Goal: Task Accomplishment & Management: Use online tool/utility

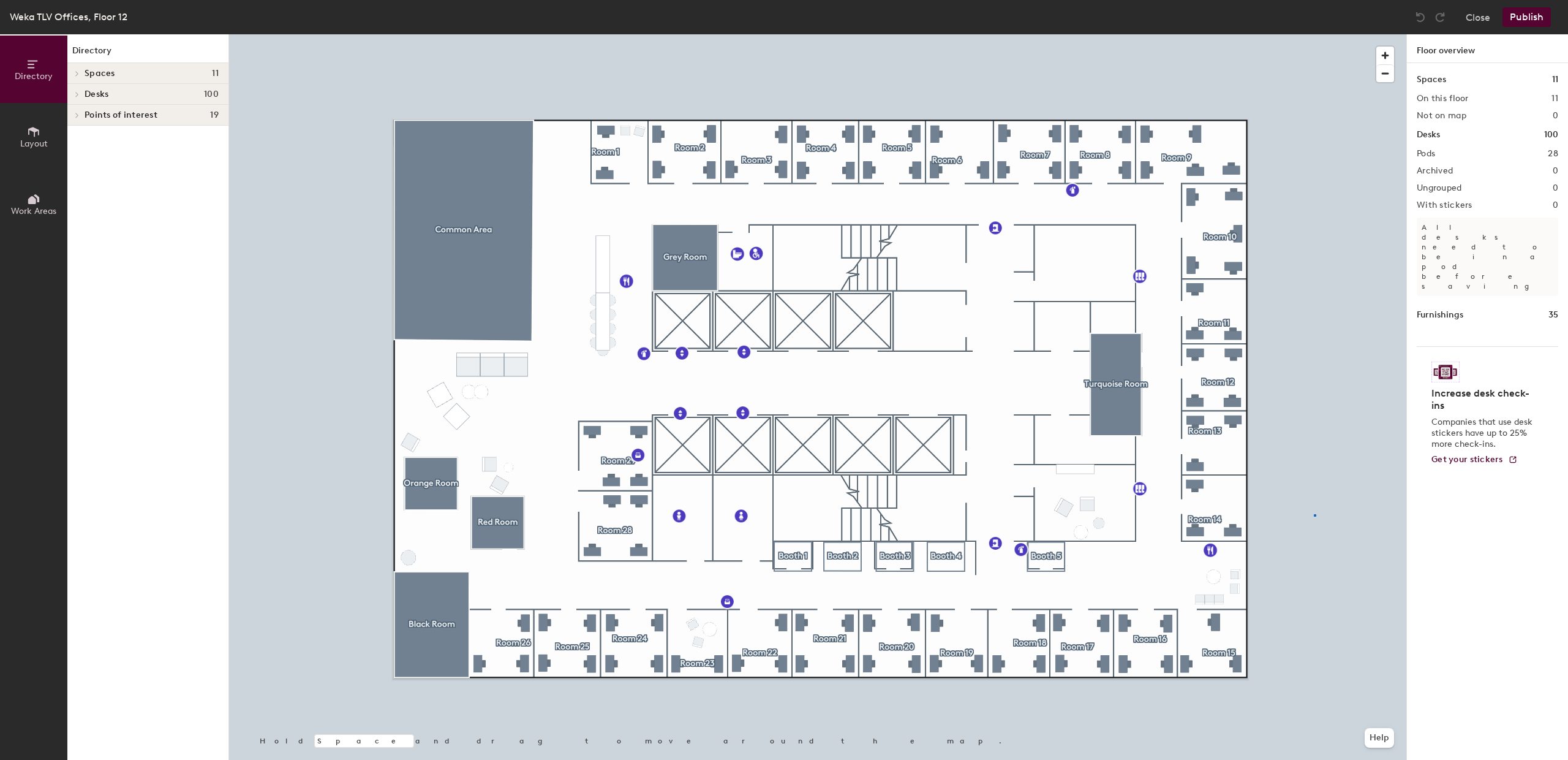
click at [1314, 35] on div at bounding box center [818, 35] width 1177 height 0
click at [661, 35] on div at bounding box center [818, 35] width 1177 height 0
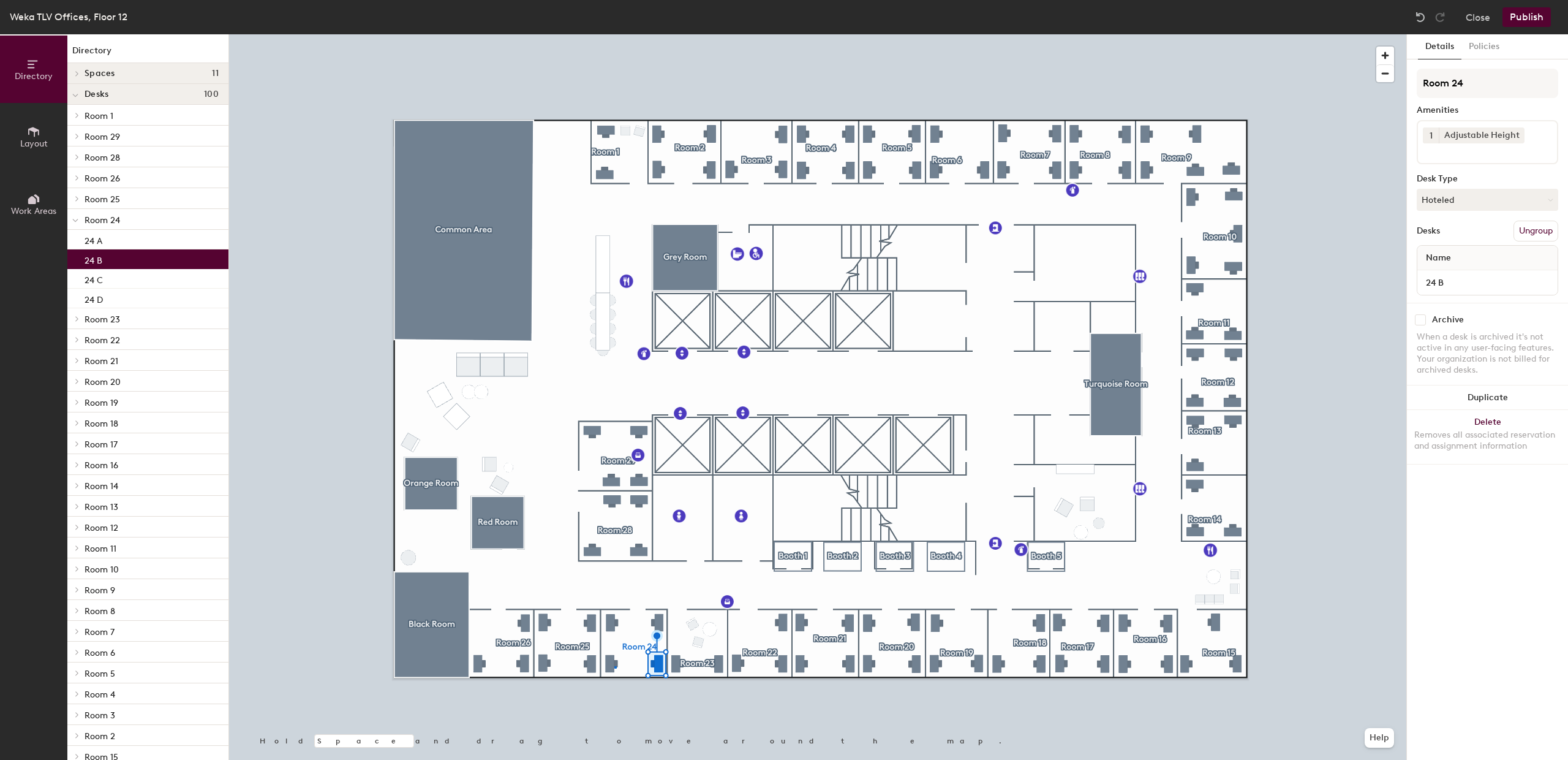
click at [614, 35] on div at bounding box center [818, 35] width 1177 height 0
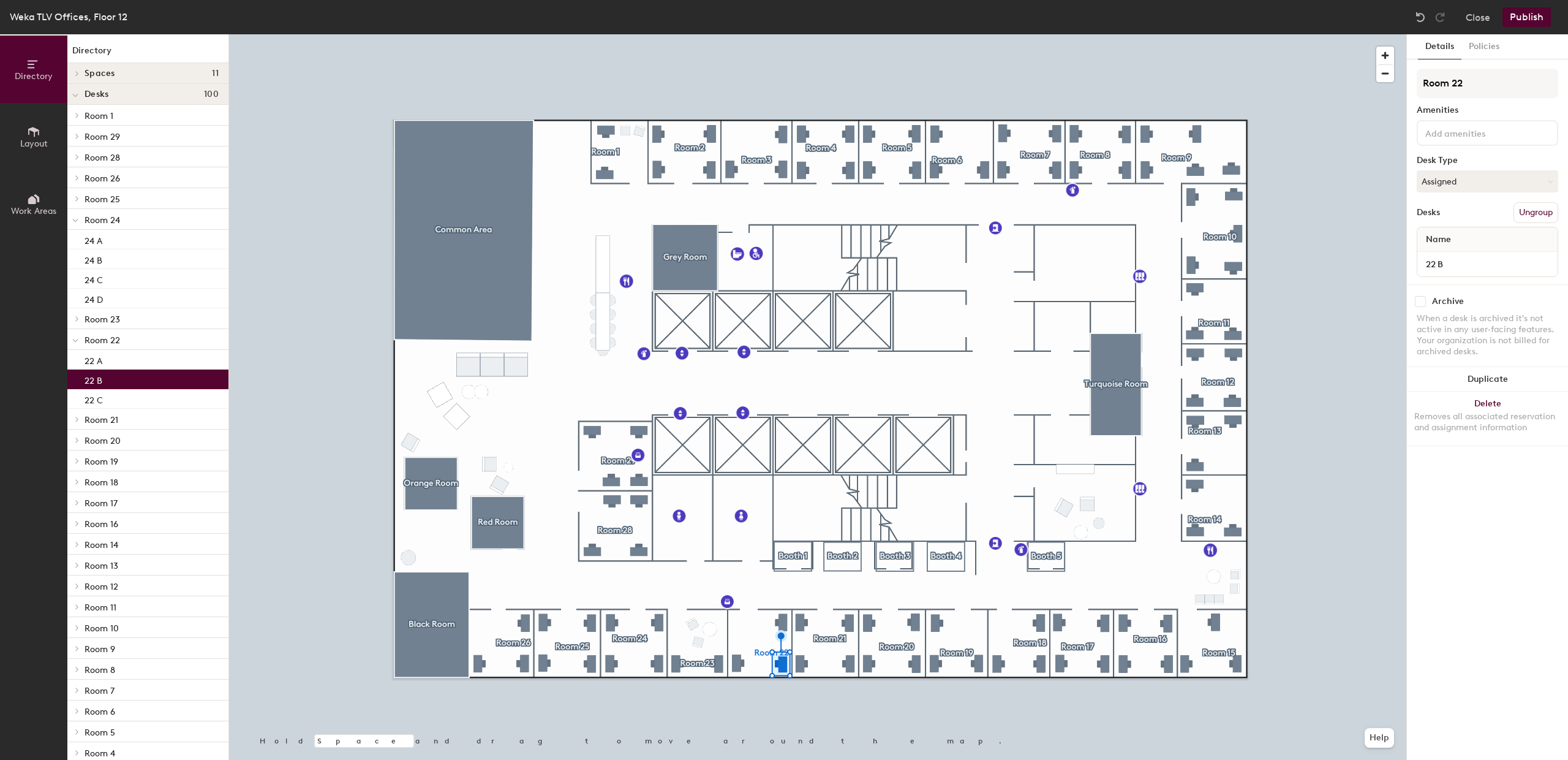
click at [744, 35] on div at bounding box center [818, 35] width 1177 height 0
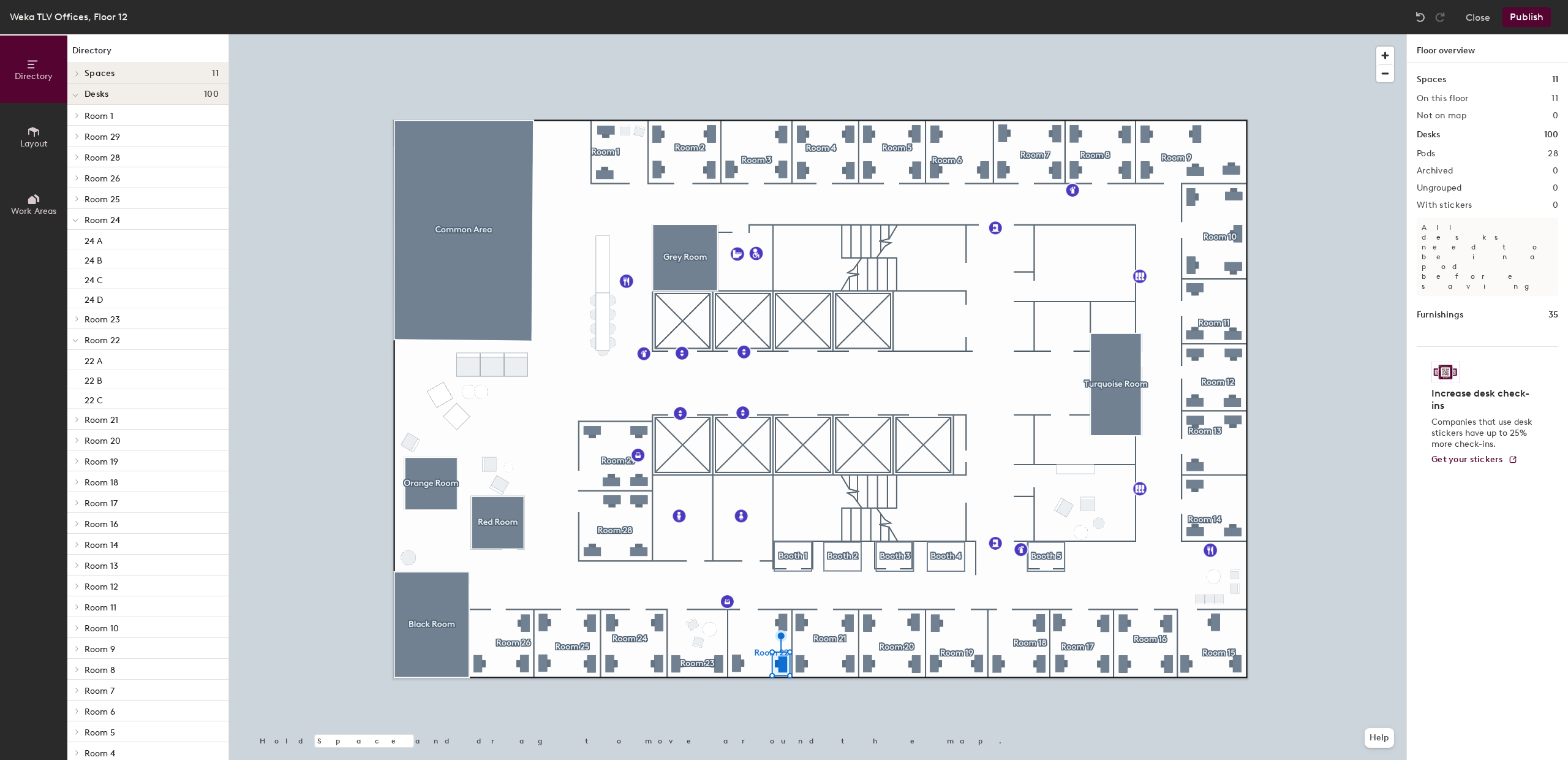
click at [744, 35] on div at bounding box center [818, 35] width 1177 height 0
click at [742, 35] on div at bounding box center [818, 35] width 1177 height 0
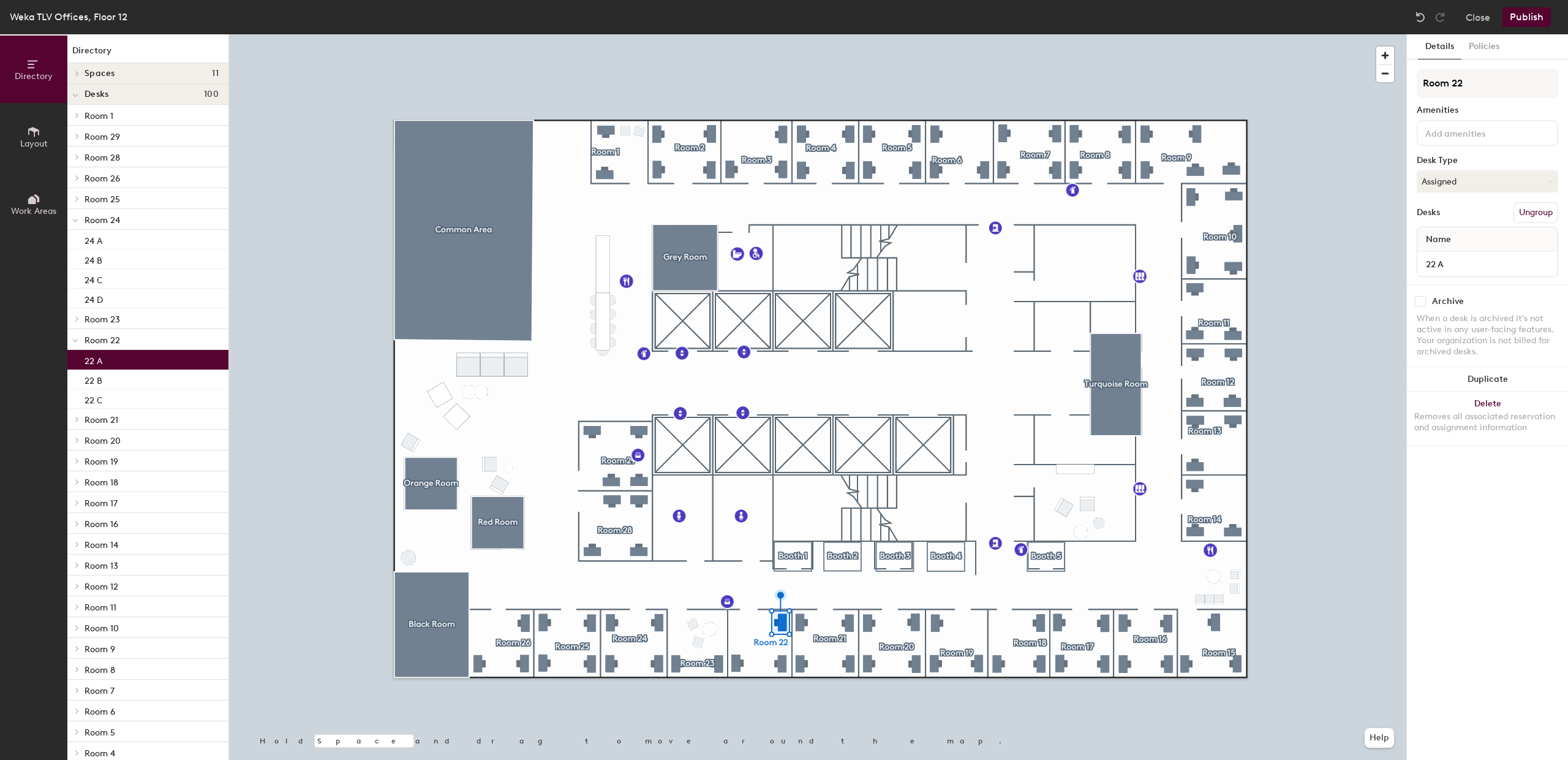
click at [777, 35] on div at bounding box center [818, 35] width 1177 height 0
click at [1469, 177] on button "Assigned" at bounding box center [1487, 181] width 142 height 22
click at [1469, 180] on button "Assigned" at bounding box center [1487, 181] width 142 height 22
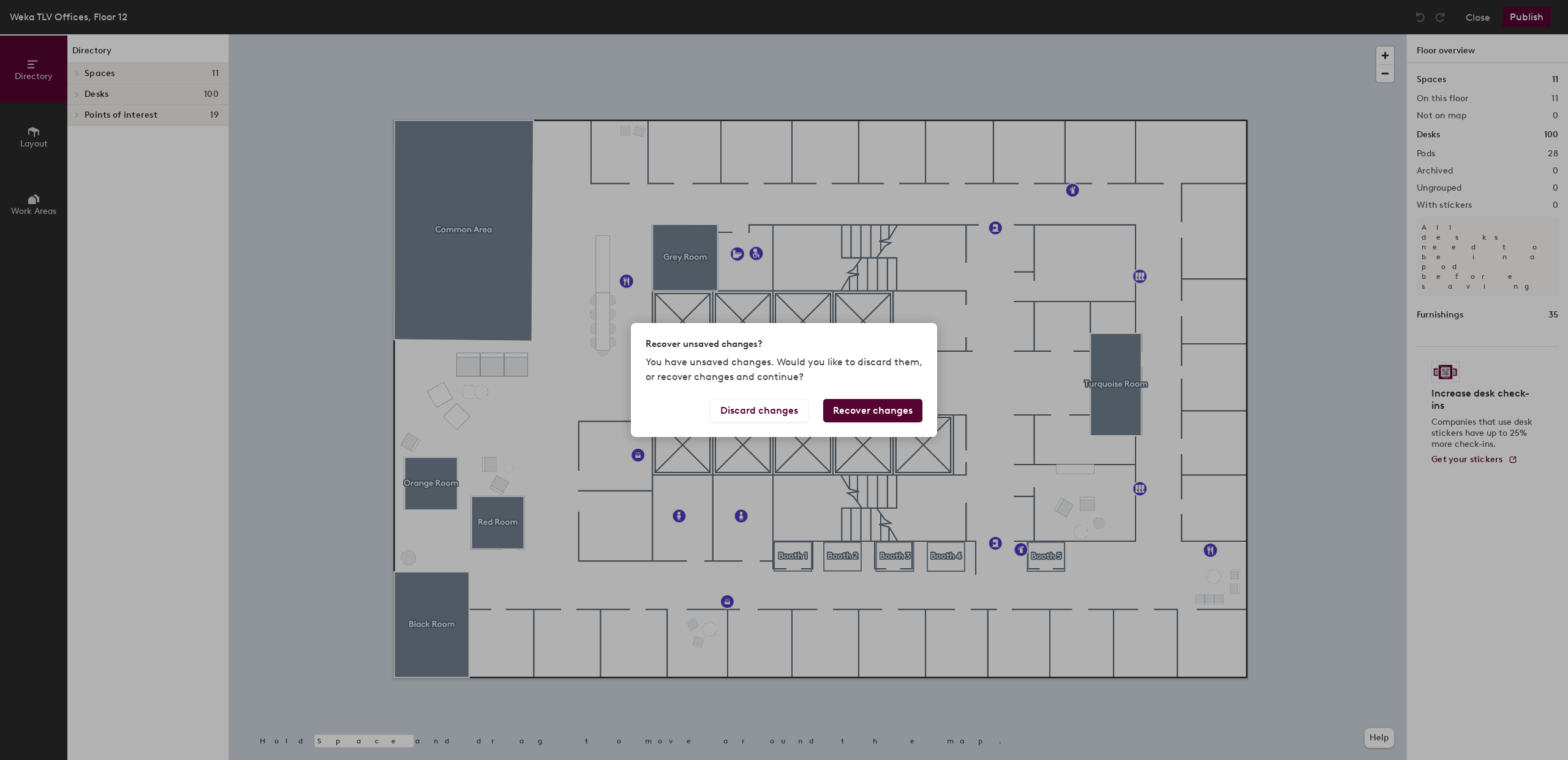
click at [863, 416] on button "Recover changes" at bounding box center [873, 410] width 99 height 23
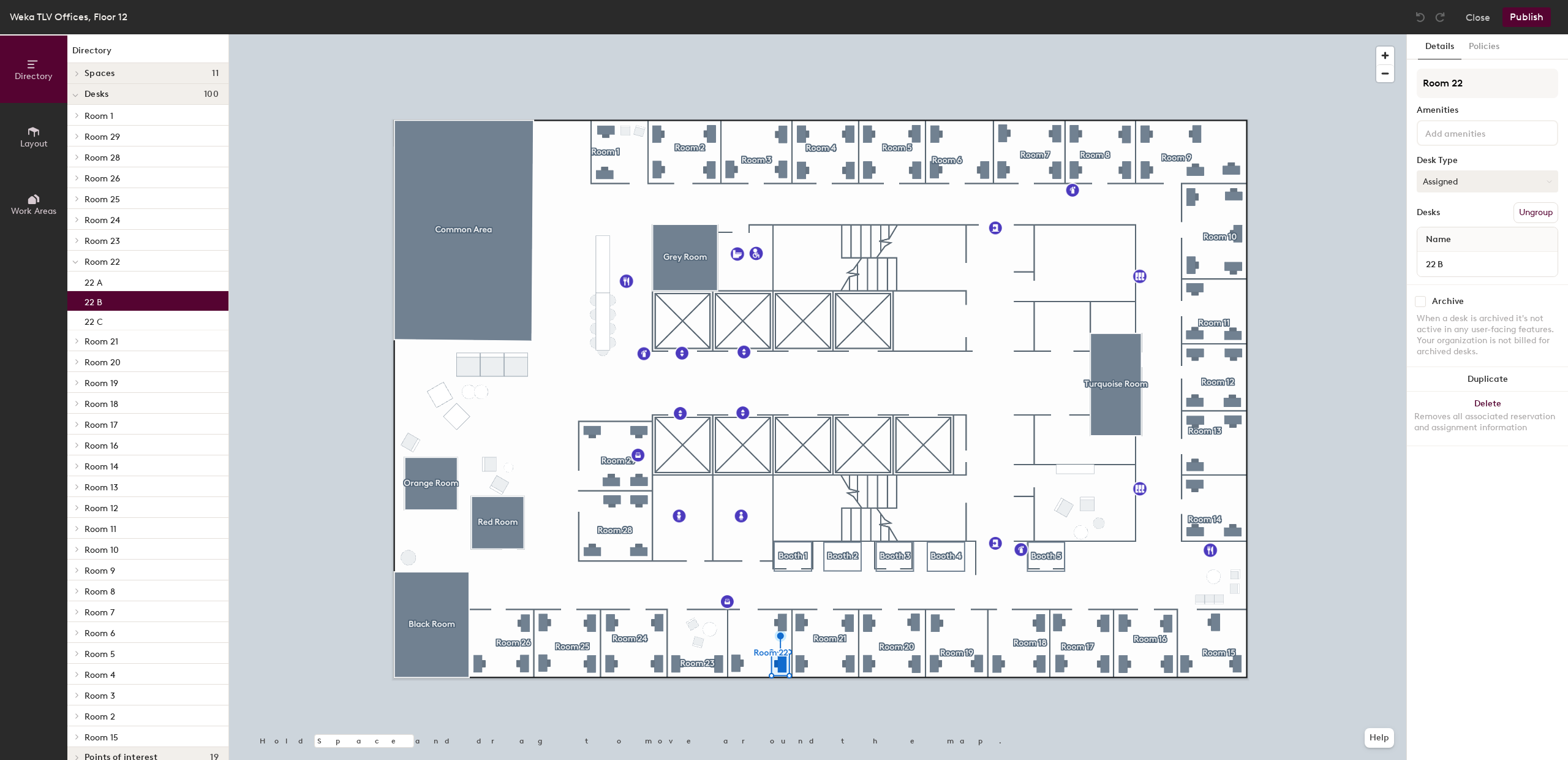
click at [1450, 176] on button "Assigned" at bounding box center [1487, 181] width 142 height 22
click at [1446, 220] on div "Assigned" at bounding box center [1478, 219] width 123 height 18
click at [1531, 18] on button "Publish" at bounding box center [1526, 17] width 49 height 20
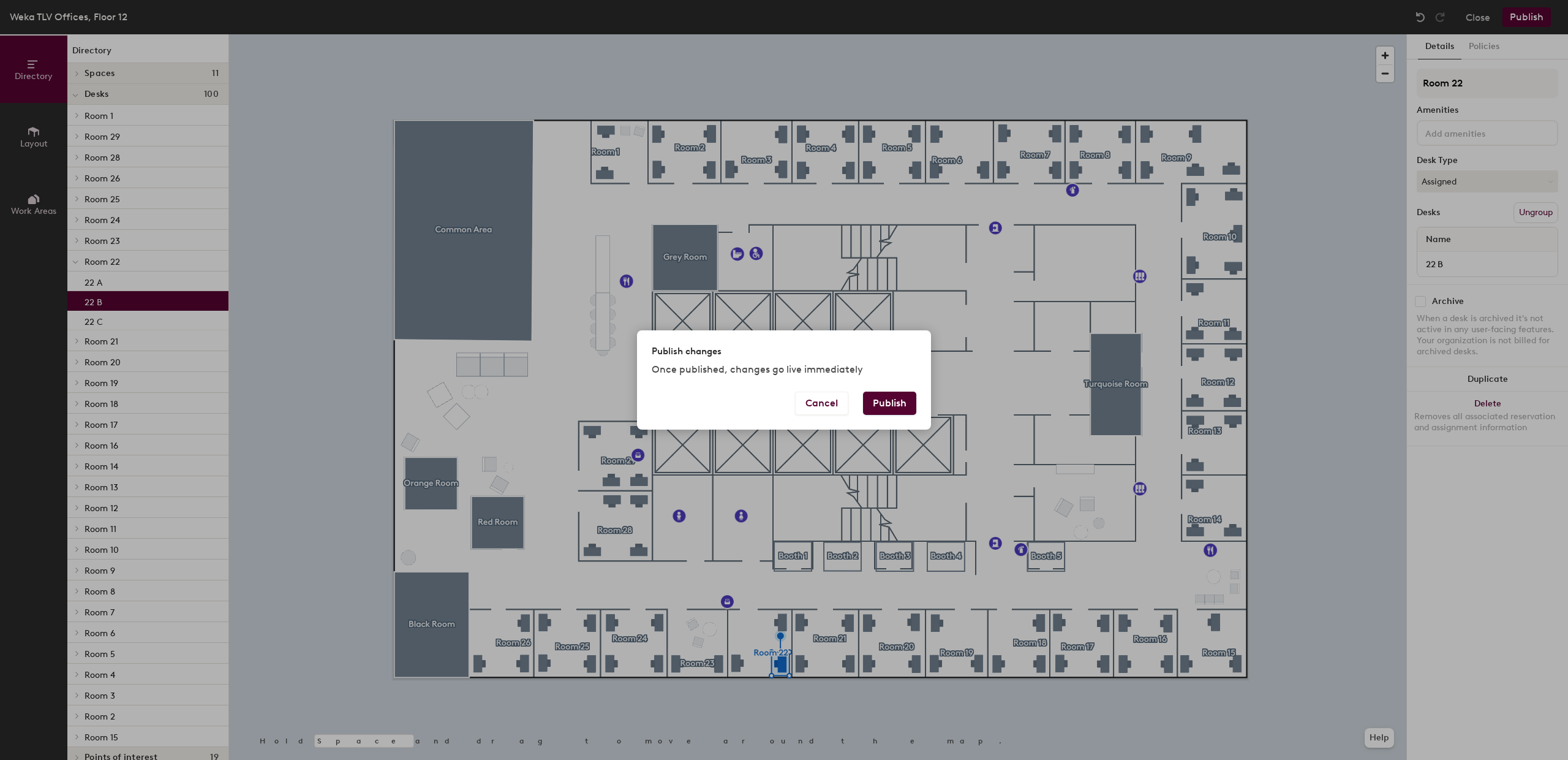
click at [887, 404] on button "Publish" at bounding box center [889, 403] width 54 height 23
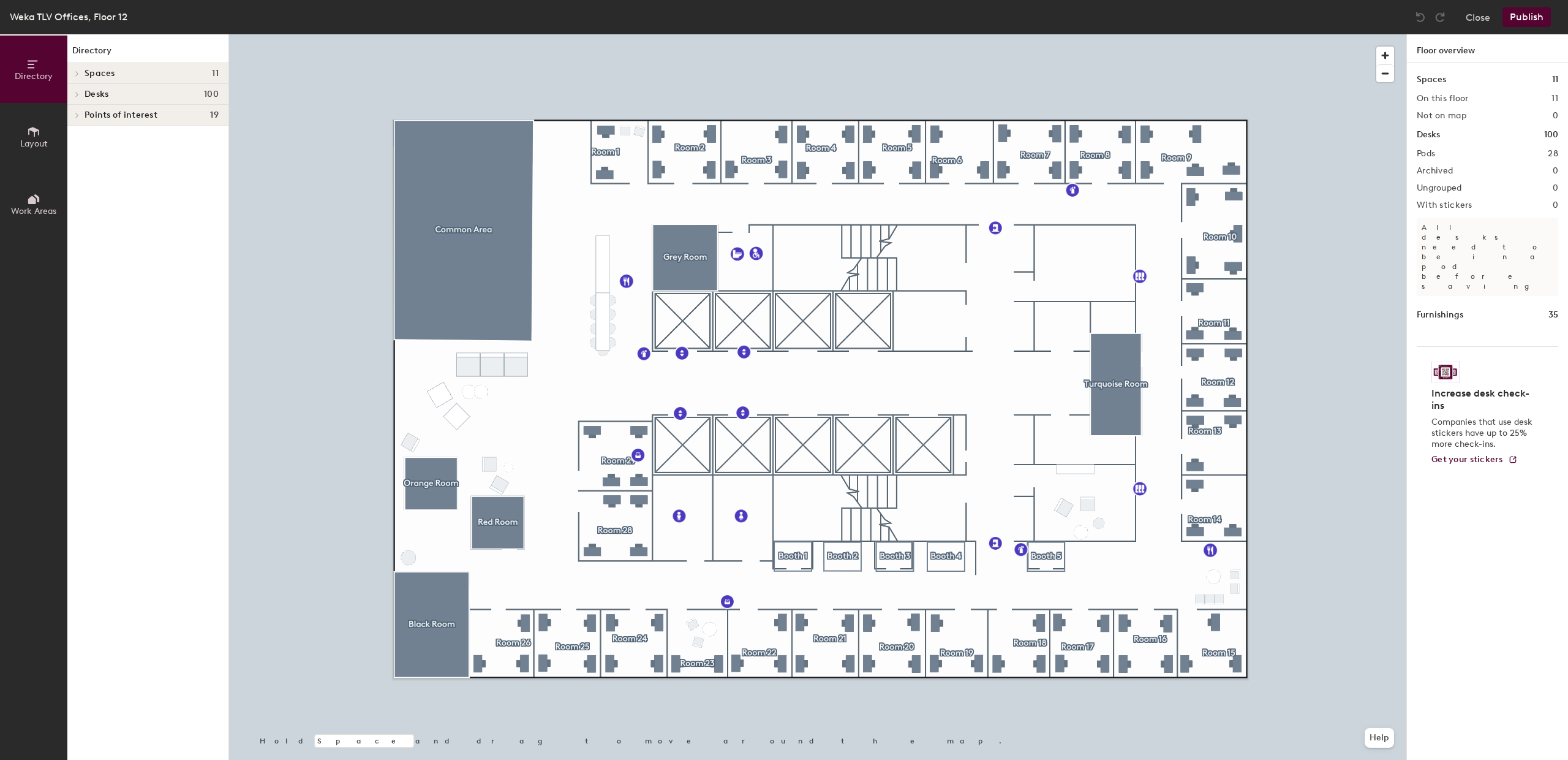
click at [782, 35] on div at bounding box center [818, 35] width 1177 height 0
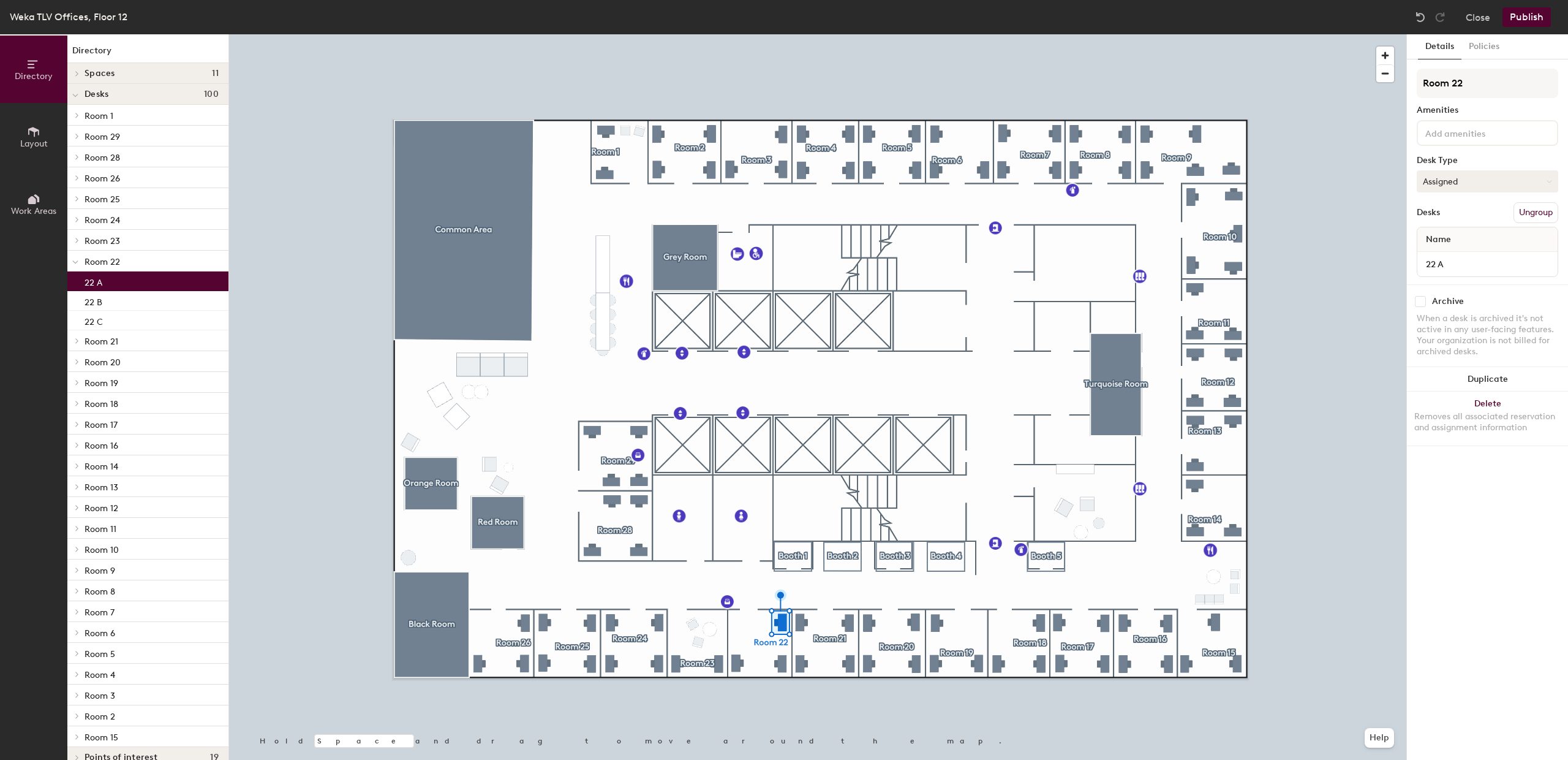
click at [1471, 188] on button "Assigned" at bounding box center [1487, 181] width 142 height 22
click at [1440, 252] on div "Hoteled" at bounding box center [1478, 256] width 123 height 18
click at [1517, 25] on button "Publish" at bounding box center [1526, 17] width 49 height 20
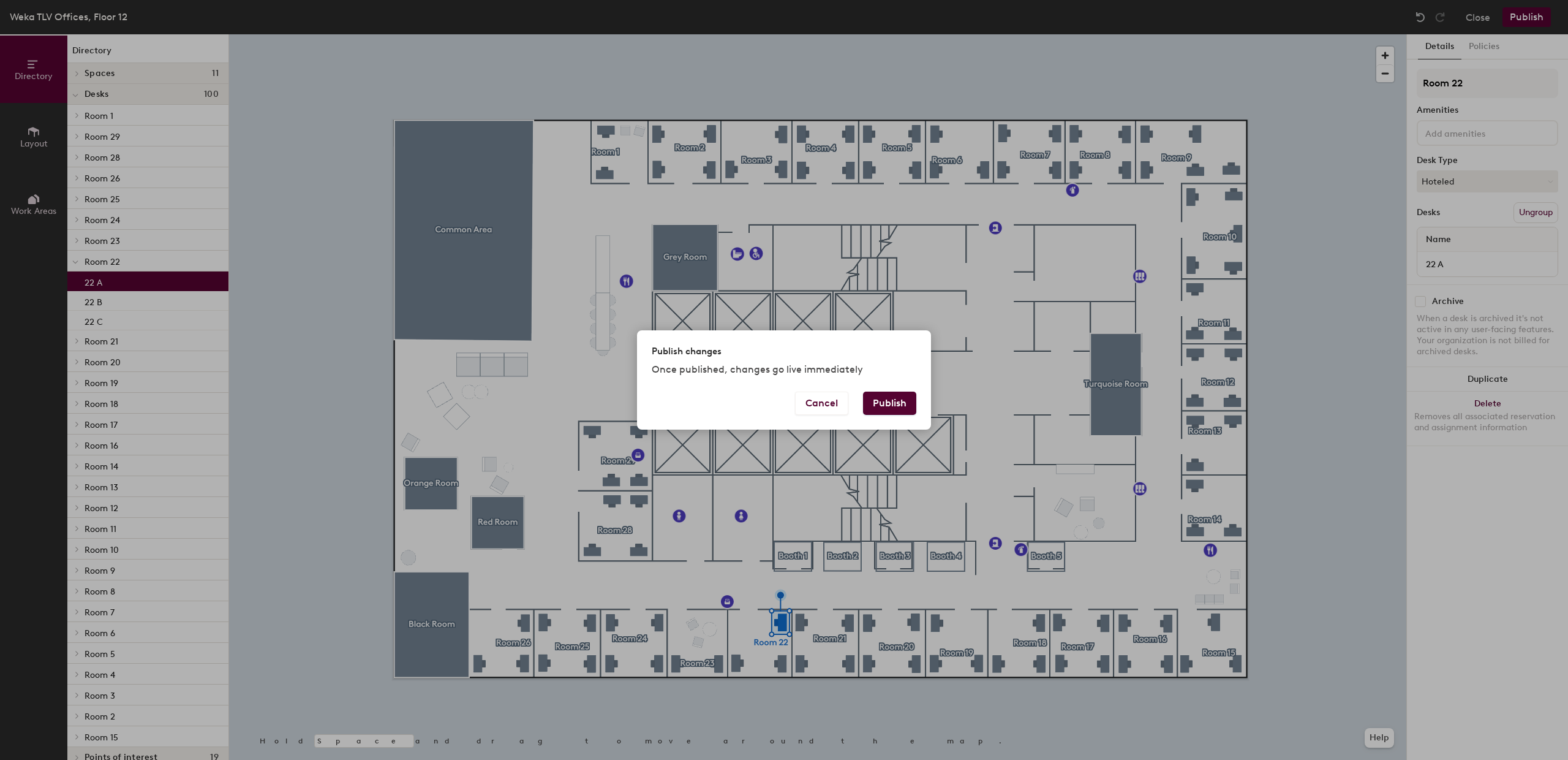
click at [897, 402] on button "Publish" at bounding box center [889, 403] width 54 height 23
